Goal: Information Seeking & Learning: Learn about a topic

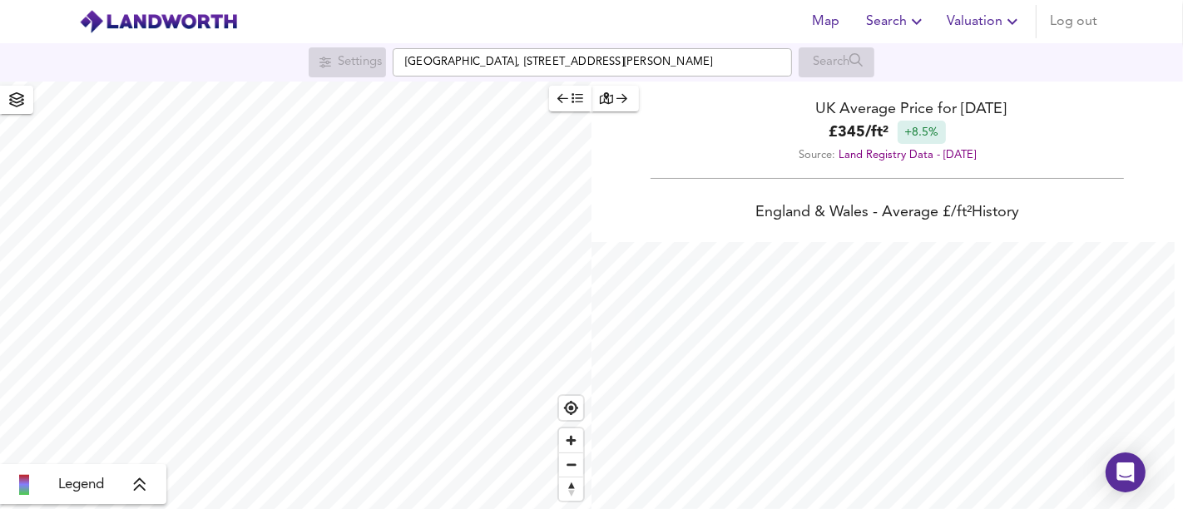
scroll to position [509, 1183]
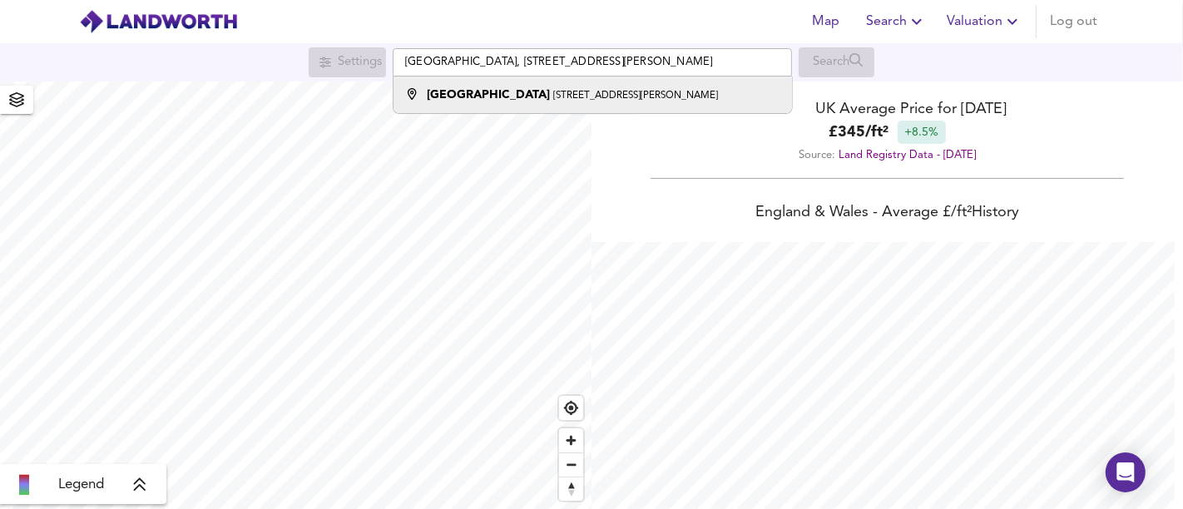
type input "[GEOGRAPHIC_DATA], [STREET_ADDRESS][PERSON_NAME]"
click at [553, 91] on small "[STREET_ADDRESS][PERSON_NAME]" at bounding box center [635, 96] width 165 height 10
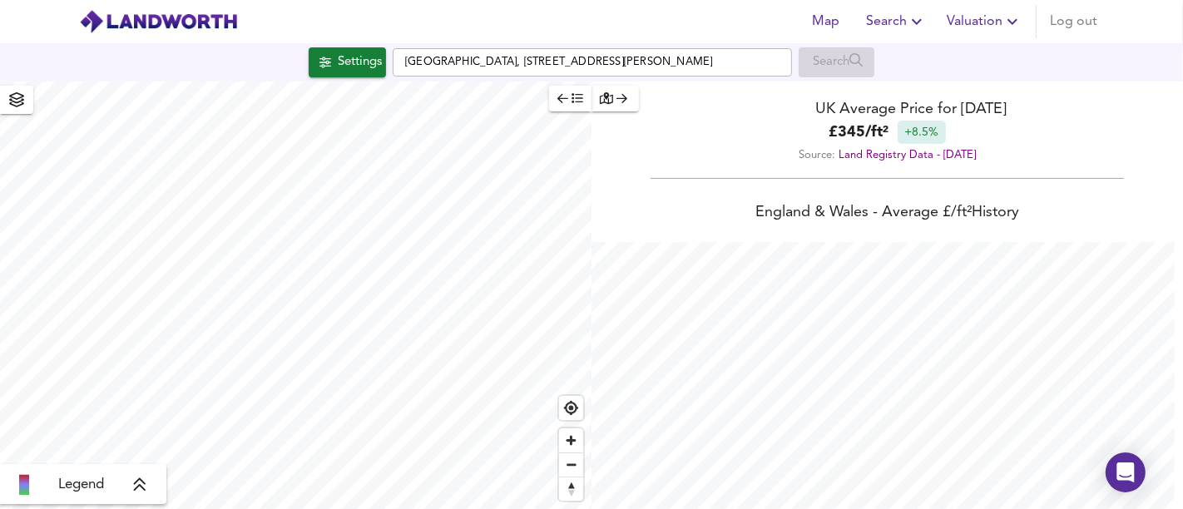
checkbox input "false"
checkbox input "true"
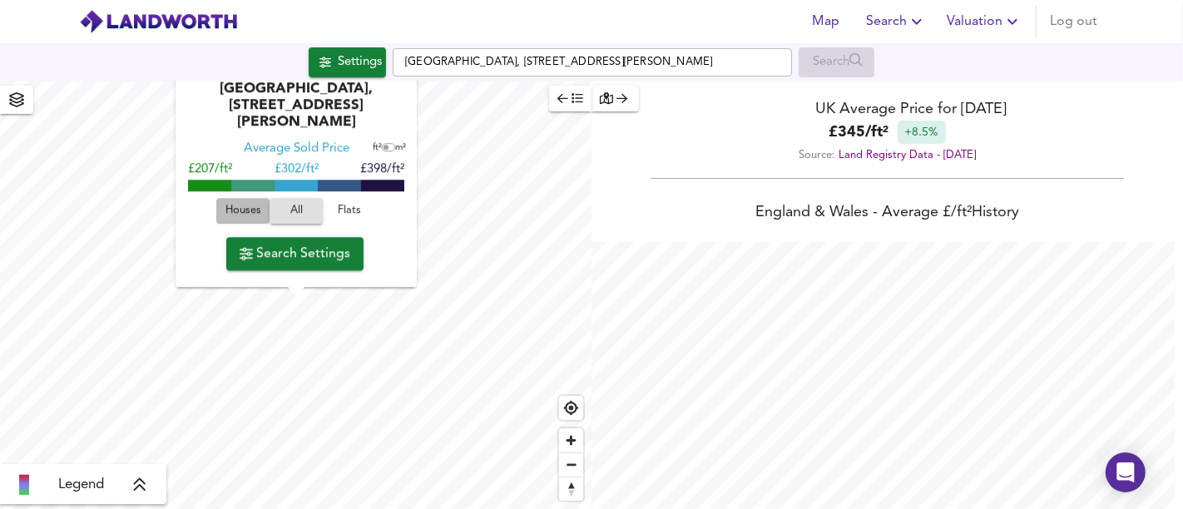
click at [238, 212] on span "Houses" at bounding box center [243, 211] width 45 height 19
click at [297, 248] on span "Search Settings" at bounding box center [295, 253] width 111 height 23
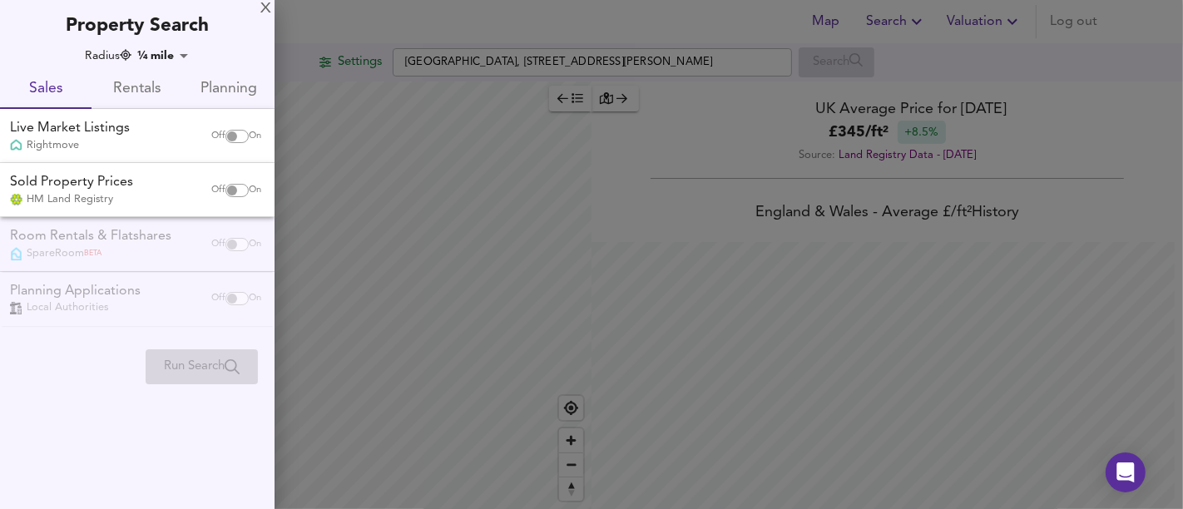
click at [230, 138] on input "checkbox" at bounding box center [232, 136] width 40 height 13
checkbox input "true"
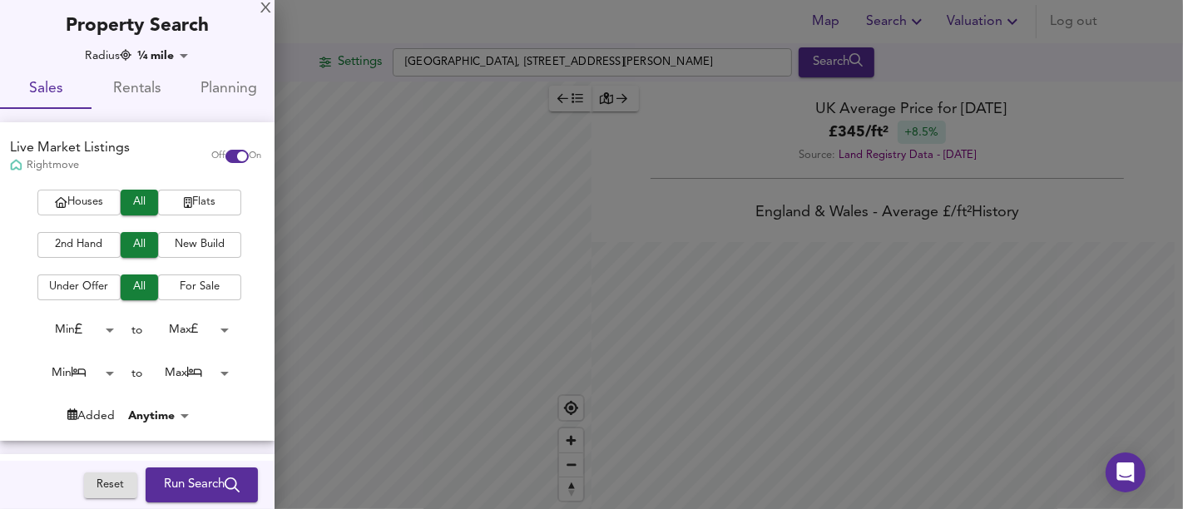
click at [89, 208] on span "Houses" at bounding box center [79, 202] width 67 height 19
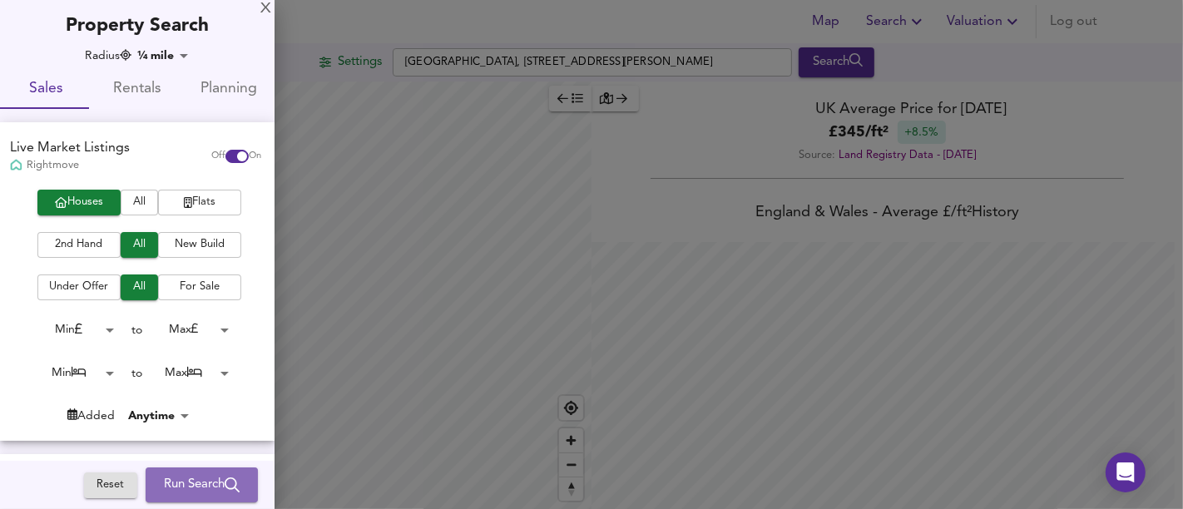
click at [186, 488] on span "Run Search" at bounding box center [202, 485] width 76 height 22
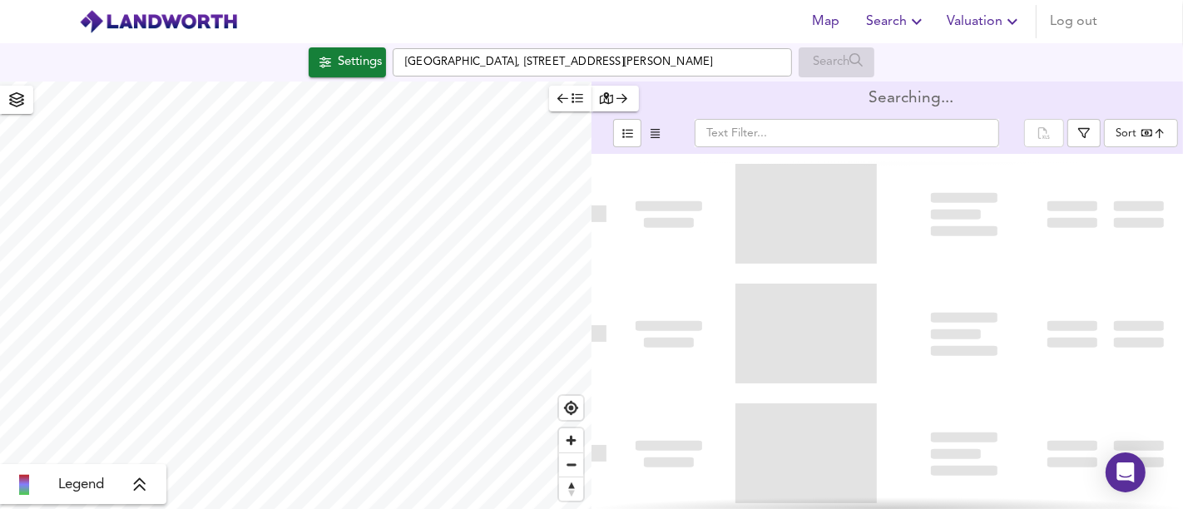
type input "bestdeal"
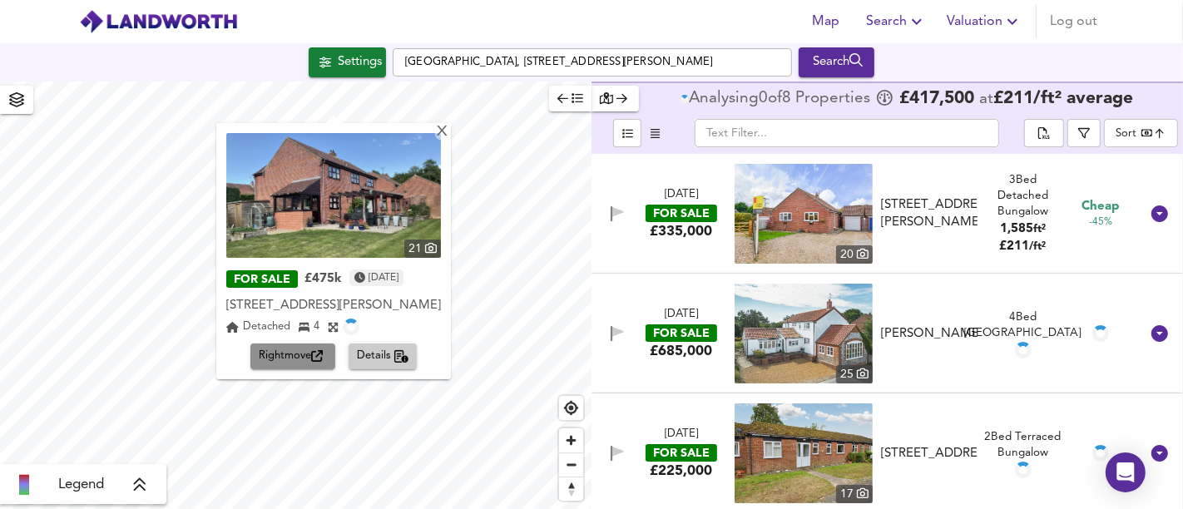
click at [301, 364] on span "Rightmove" at bounding box center [293, 356] width 68 height 19
